Goal: Task Accomplishment & Management: Manage account settings

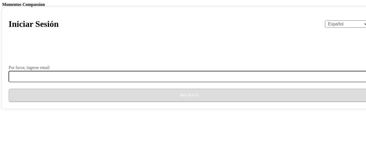
select select "es"
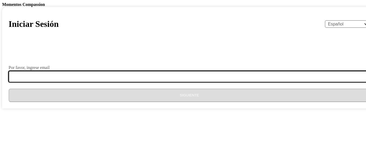
click at [141, 82] on input "Por favor, ingrese email" at bounding box center [193, 76] width 368 height 11
type input "[EMAIL_ADDRESS][DOMAIN_NAME]"
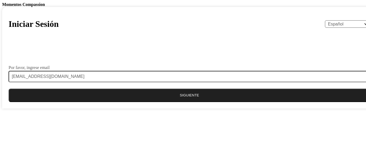
click at [165, 102] on button "Siguiente" at bounding box center [189, 94] width 361 height 13
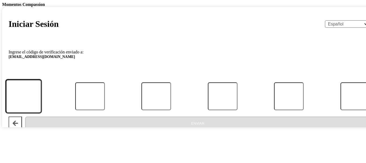
click at [41, 113] on input "Código" at bounding box center [23, 96] width 35 height 33
type input "6"
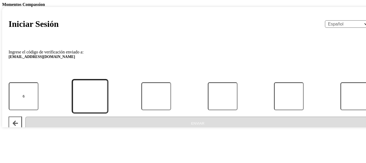
type input "5"
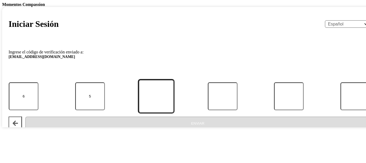
type input "9"
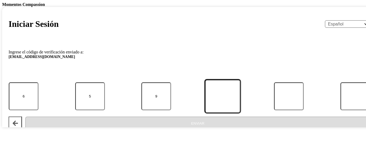
type input "4"
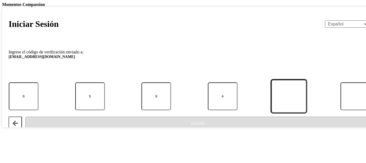
type input "4"
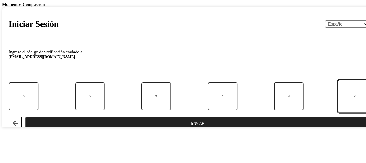
type input "4"
click at [25, 116] on button "Enviar" at bounding box center [197, 122] width 345 height 13
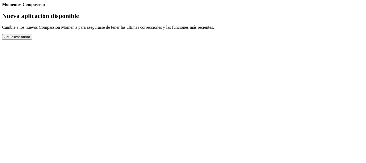
click at [32, 40] on button "Actualizar ahora" at bounding box center [17, 37] width 30 height 6
